Goal: Transaction & Acquisition: Download file/media

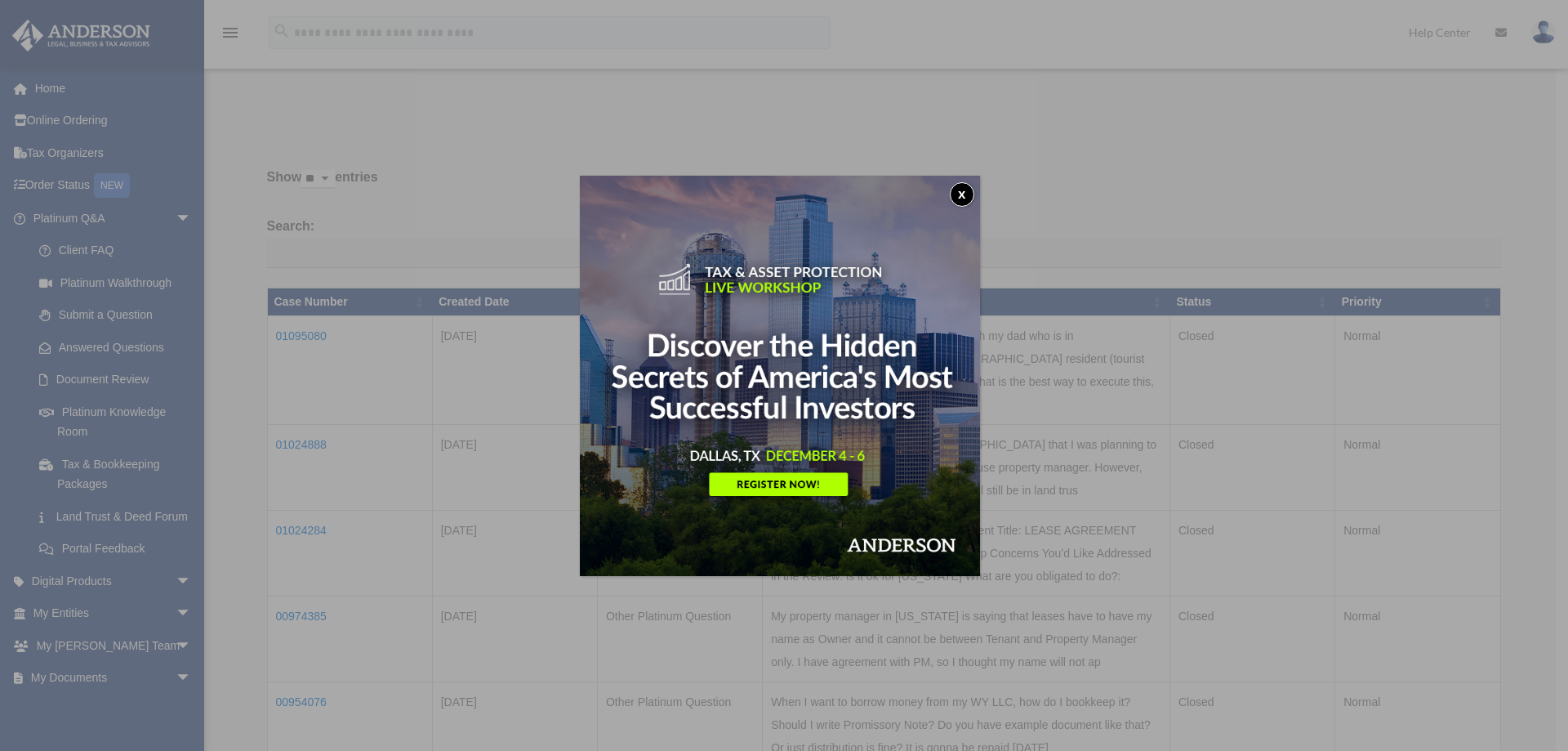
click at [971, 196] on button "x" at bounding box center [962, 194] width 25 height 25
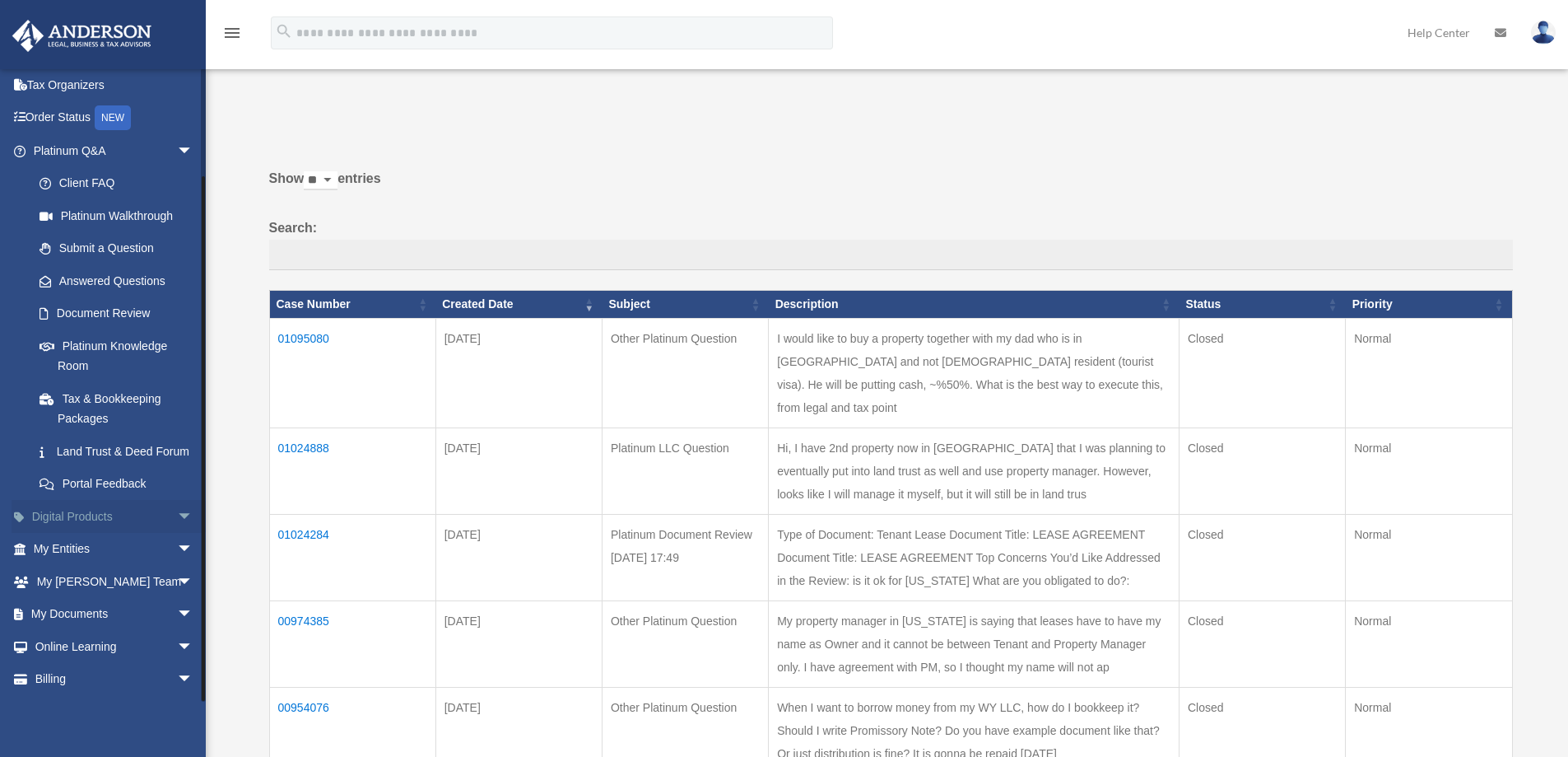
scroll to position [120, 0]
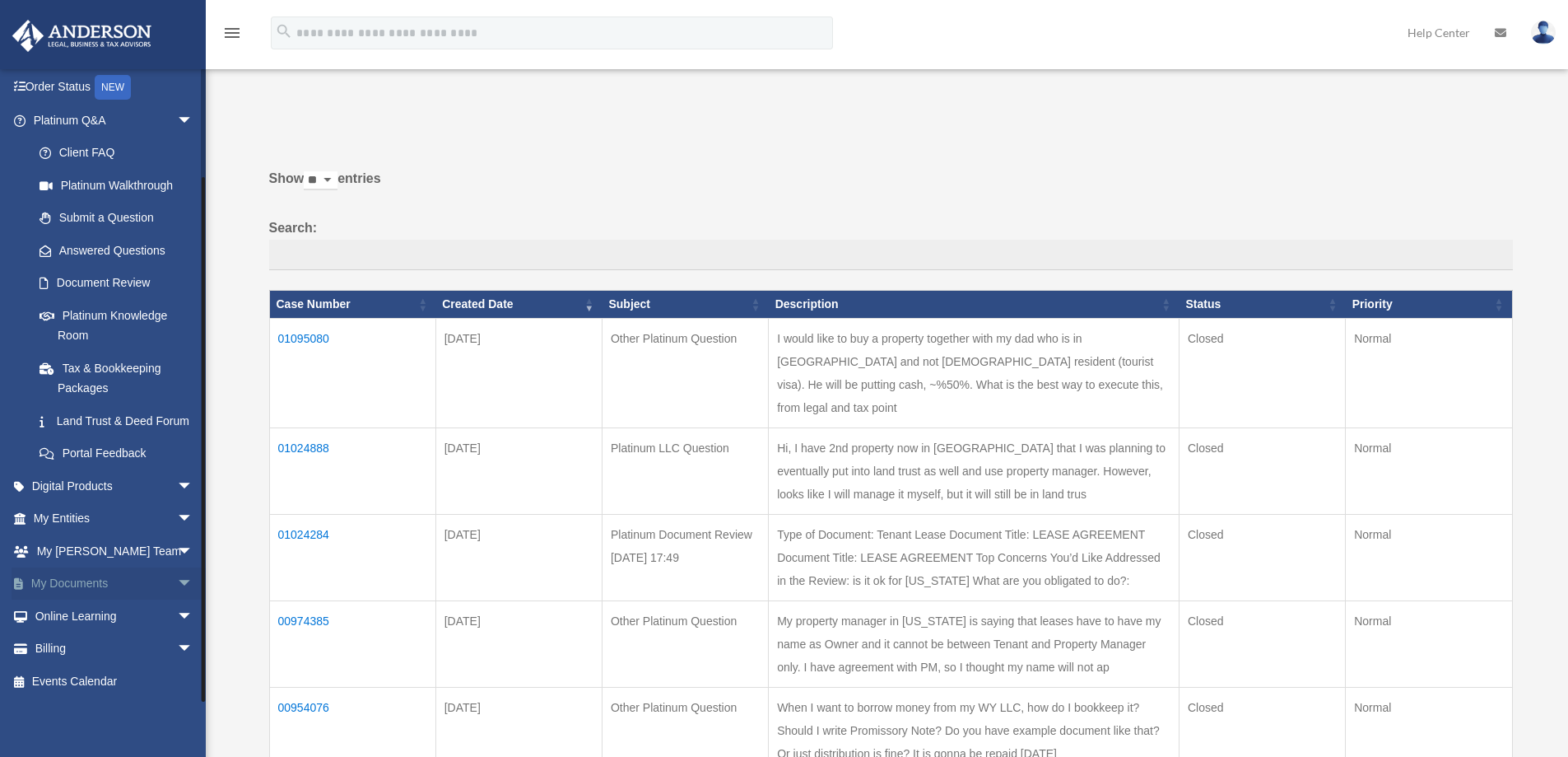
click at [177, 586] on span "arrow_drop_down" at bounding box center [193, 584] width 33 height 34
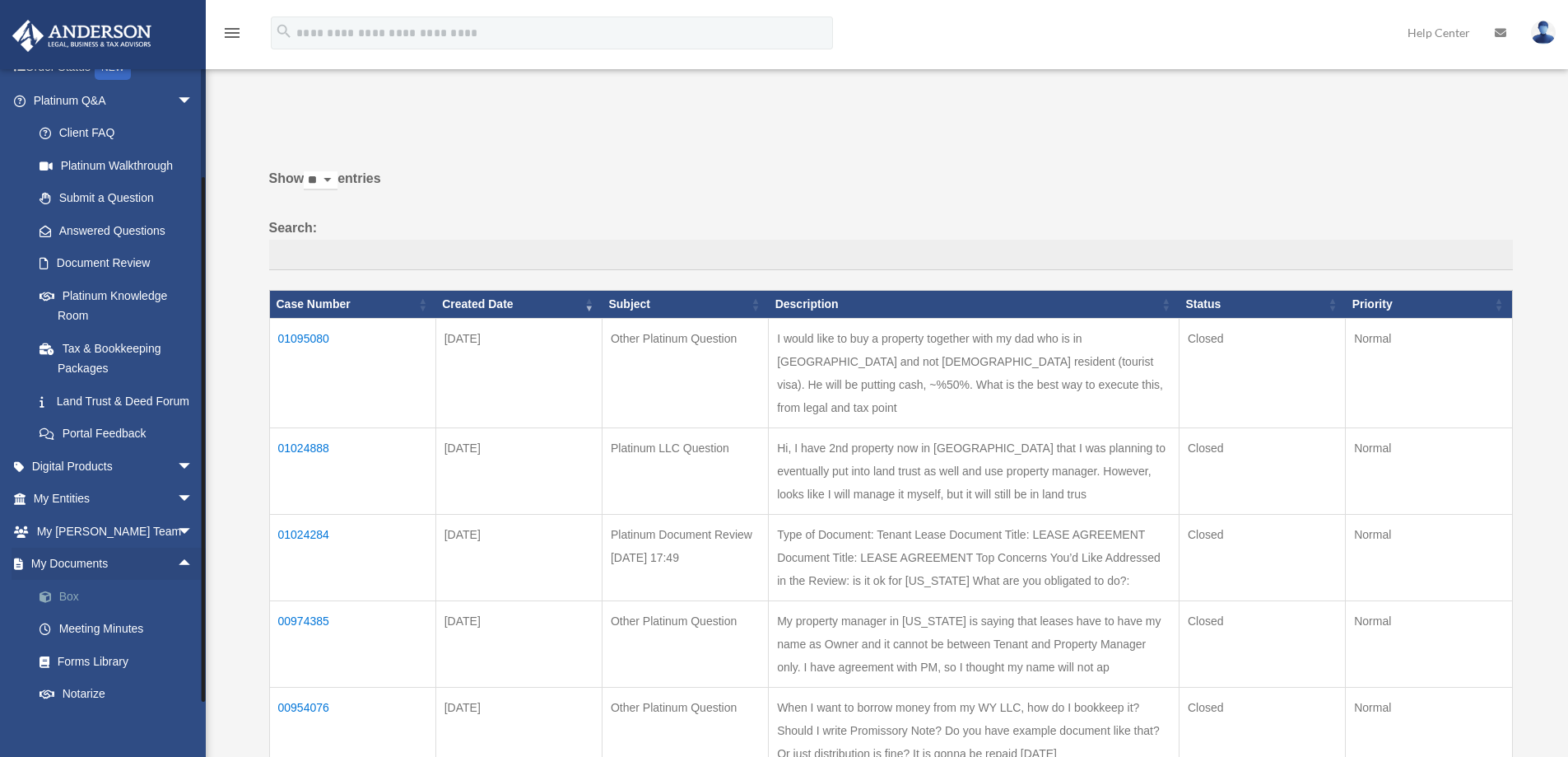
click at [85, 611] on link "Box" at bounding box center [120, 595] width 195 height 33
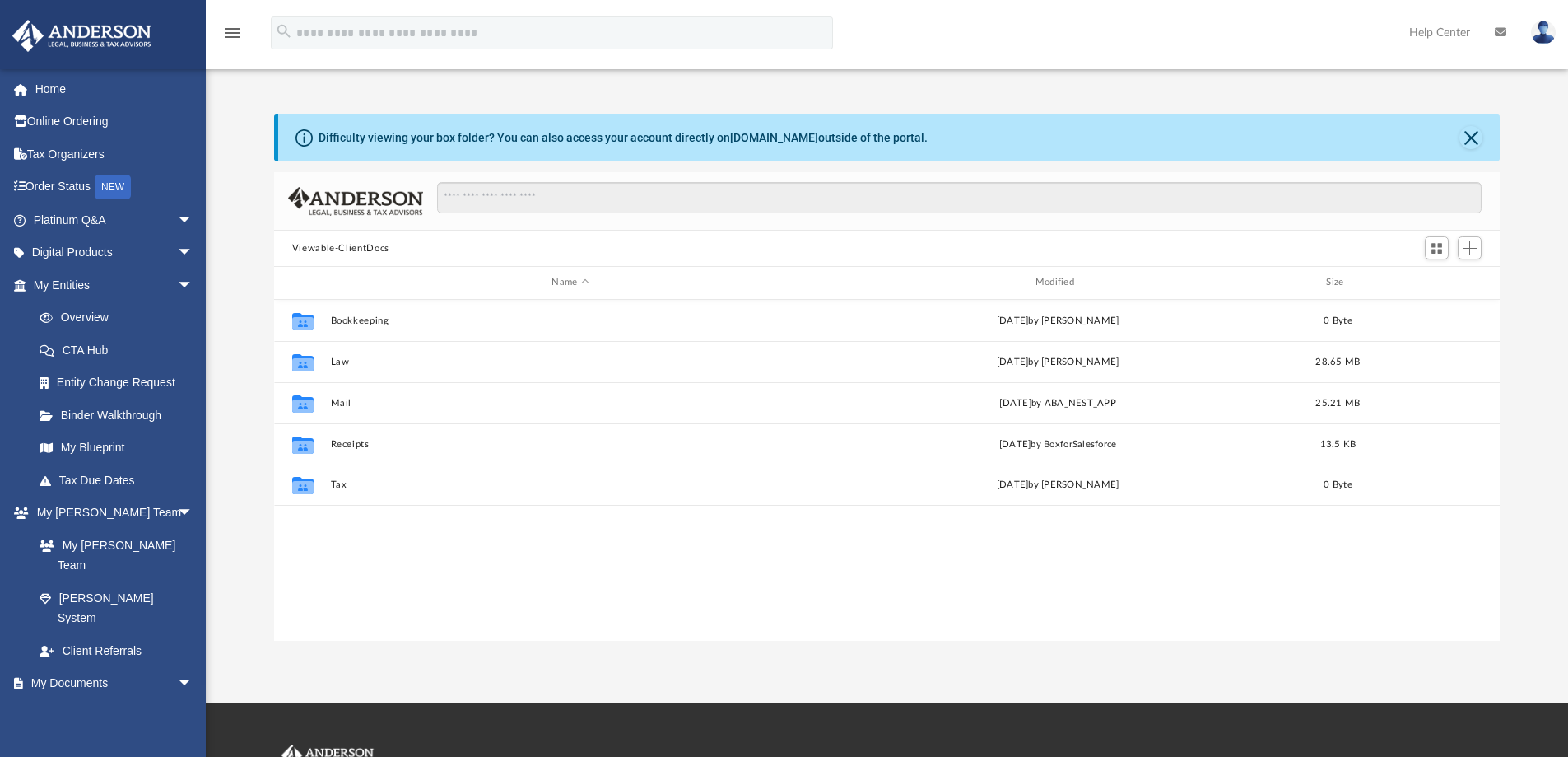
scroll to position [363, 1213]
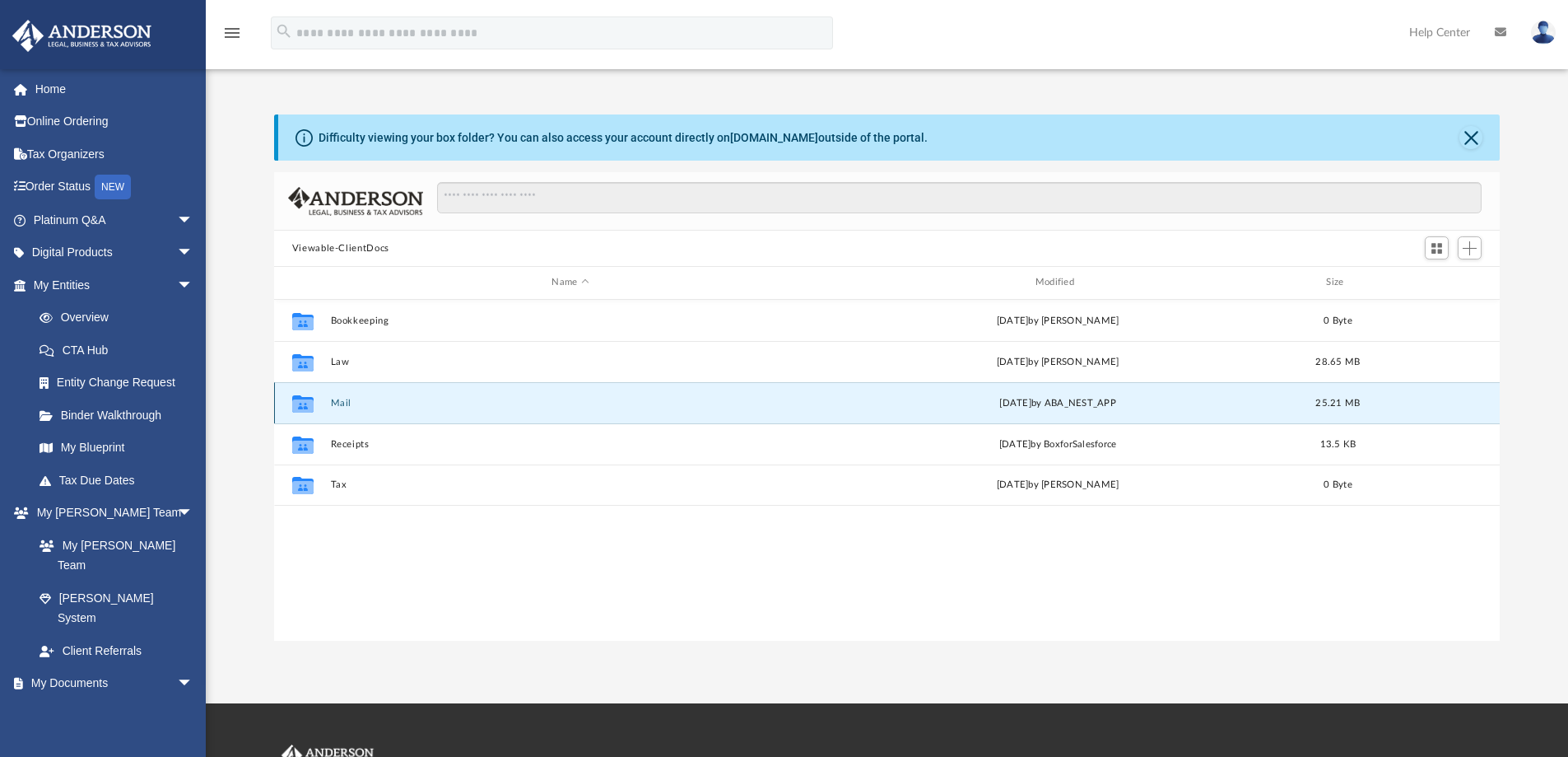
click at [346, 403] on button "Mail" at bounding box center [570, 402] width 480 height 11
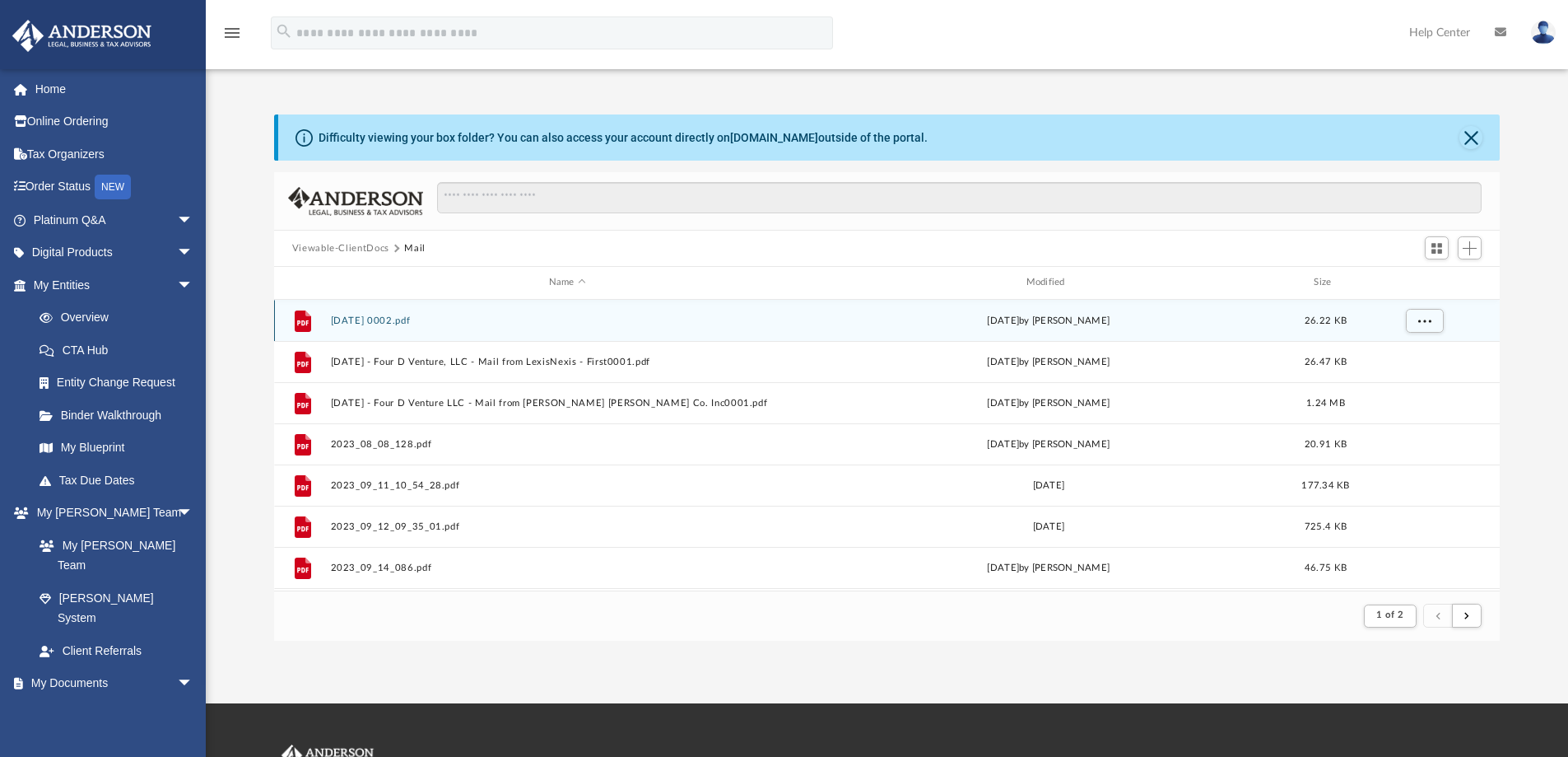
scroll to position [311, 1213]
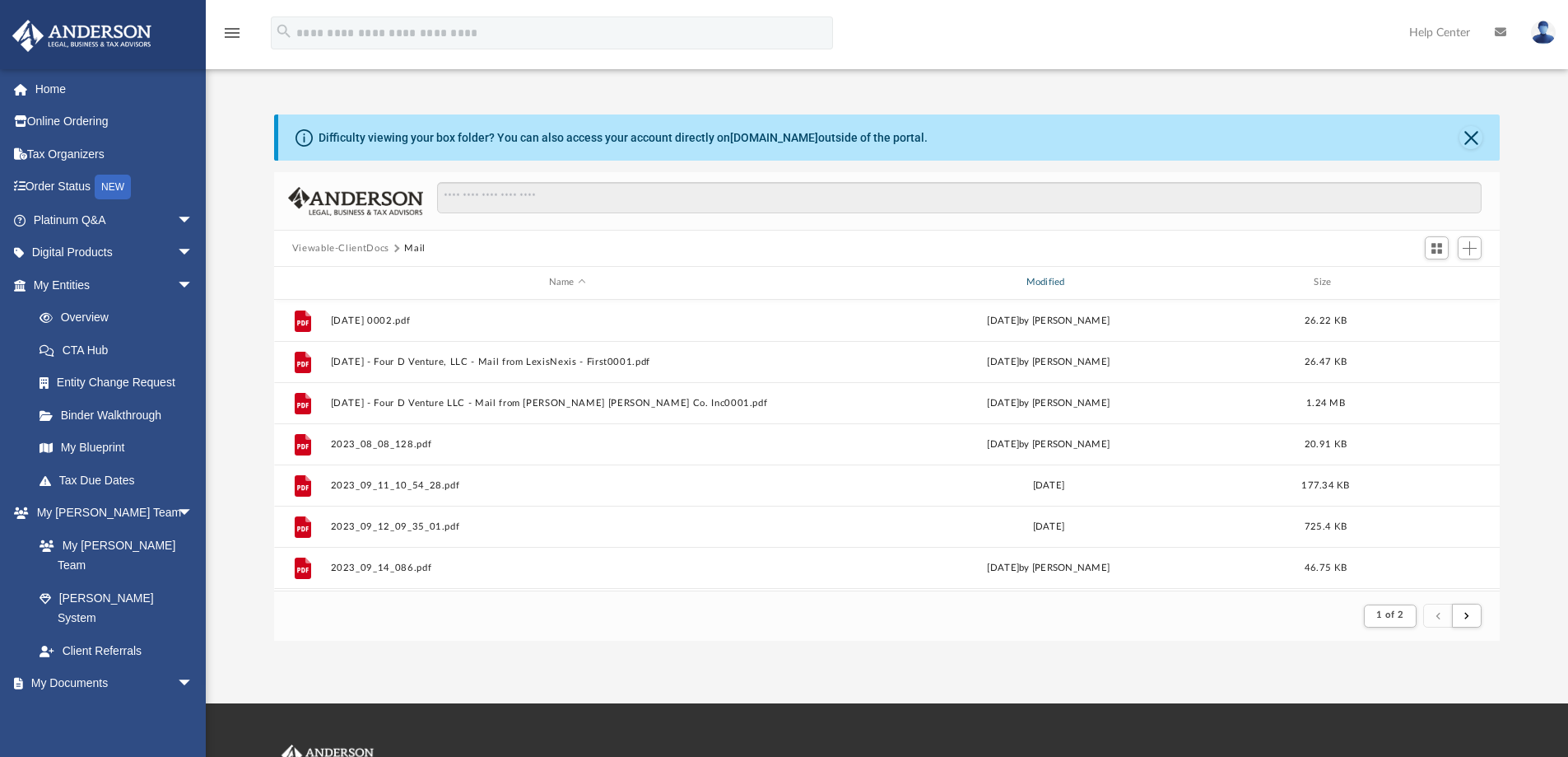
click at [1046, 286] on div "Modified" at bounding box center [1048, 282] width 474 height 15
click at [1041, 280] on div "Modified" at bounding box center [1048, 282] width 474 height 15
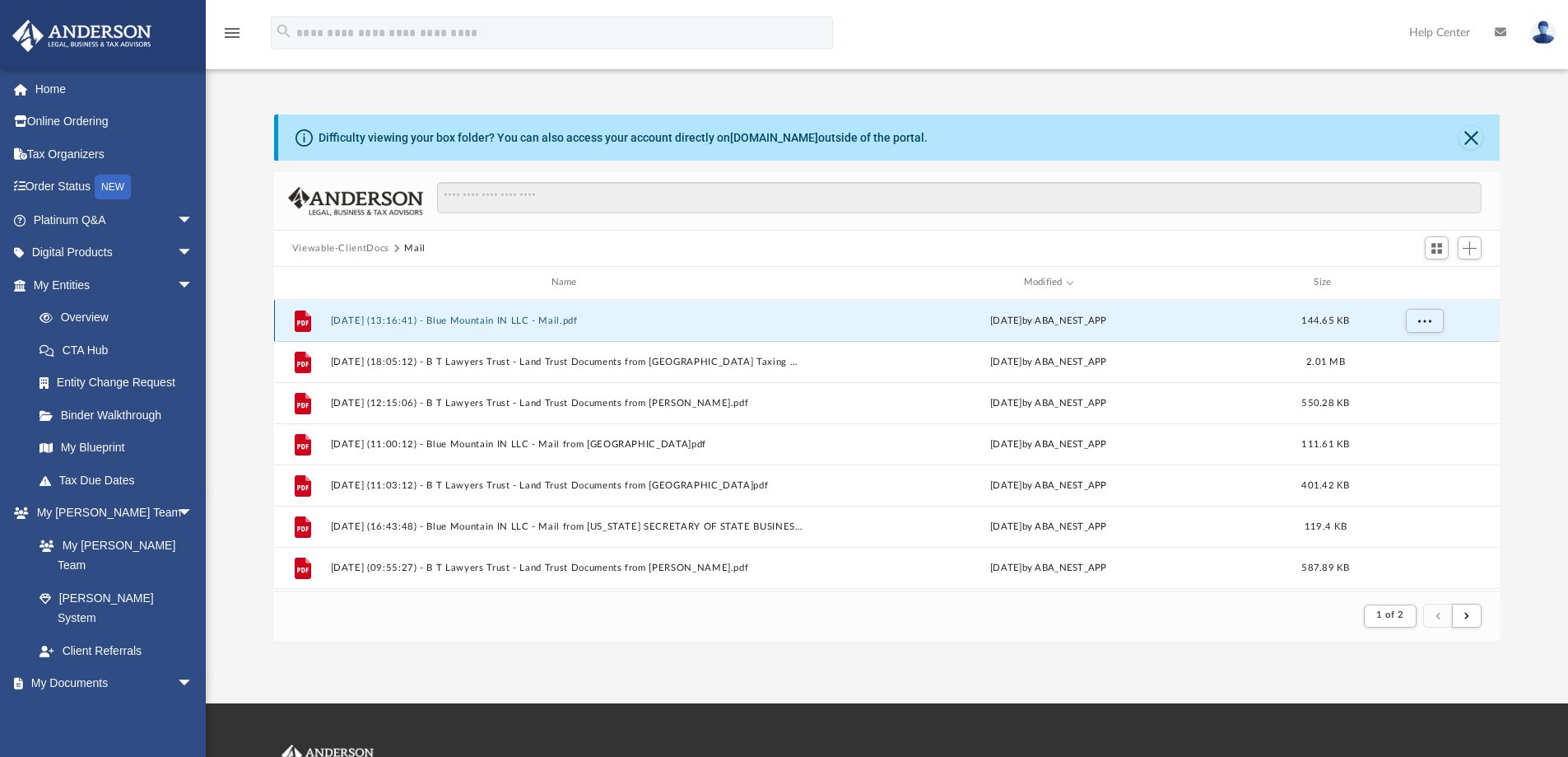
click at [543, 318] on button "2025.10.01 (13:16:41) - Blue Mountain IN LLC - Mail.pdf" at bounding box center [567, 320] width 474 height 11
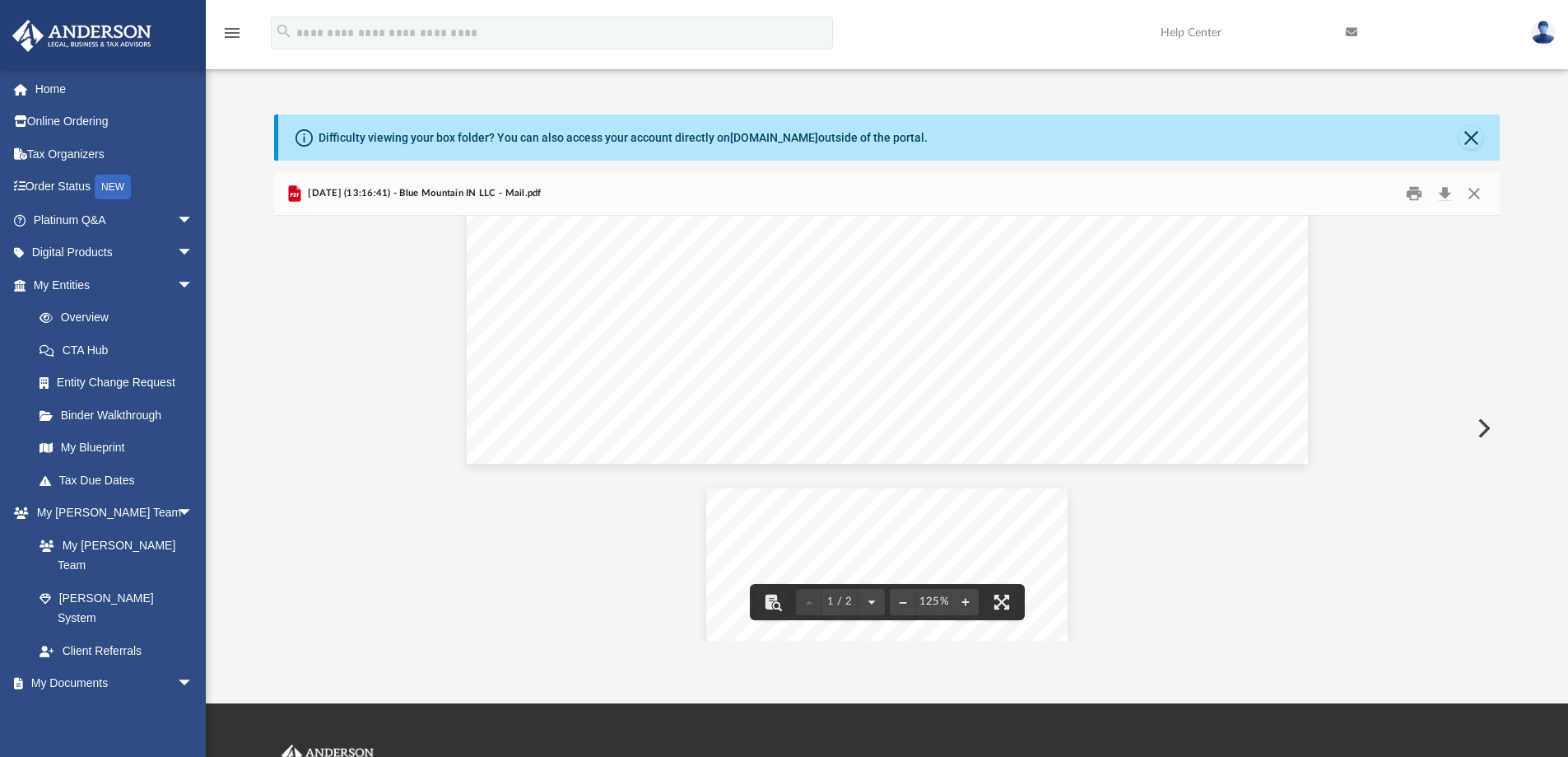
scroll to position [681, 0]
